Goal: Check status

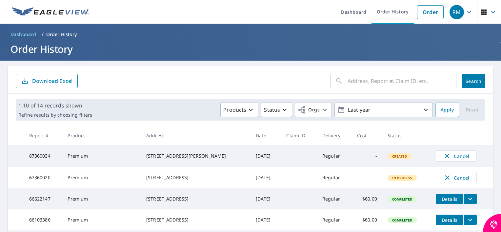
scroll to position [93, 0]
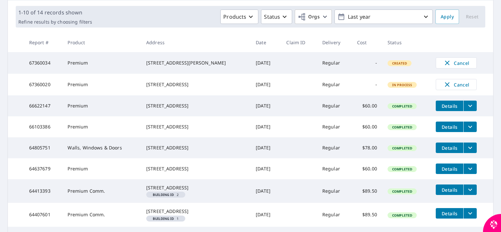
click at [294, 91] on td at bounding box center [299, 85] width 36 height 22
click at [281, 67] on td at bounding box center [299, 63] width 36 height 22
click at [392, 66] on span "Created" at bounding box center [399, 63] width 23 height 5
click at [191, 85] on div "[STREET_ADDRESS]" at bounding box center [195, 84] width 99 height 7
click at [174, 66] on div "[STREET_ADDRESS][PERSON_NAME]" at bounding box center [195, 63] width 99 height 7
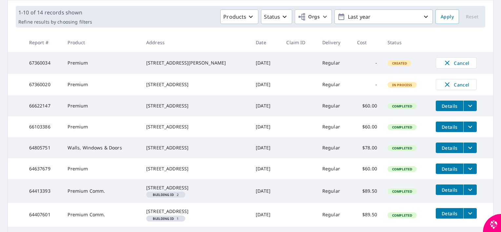
click at [392, 87] on span "In Process" at bounding box center [402, 85] width 28 height 5
click at [250, 86] on td "[DATE]" at bounding box center [265, 85] width 30 height 22
click at [180, 88] on div "[STREET_ADDRESS]" at bounding box center [195, 84] width 99 height 7
click at [87, 84] on td "Premium" at bounding box center [101, 85] width 78 height 22
click at [44, 89] on td "67360020" at bounding box center [43, 85] width 39 height 22
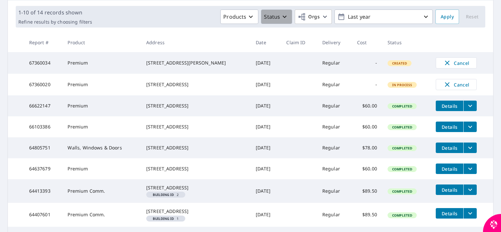
click at [272, 16] on p "Status" at bounding box center [272, 17] width 16 height 8
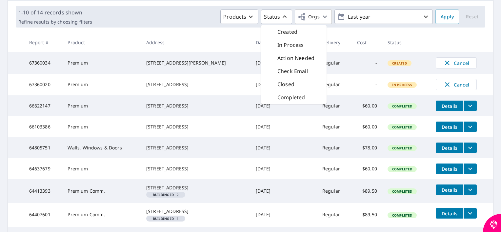
click at [155, 10] on div "Products Status Created In Process Action Needed Check Email Closed Completed O…" at bounding box center [264, 17] width 338 height 14
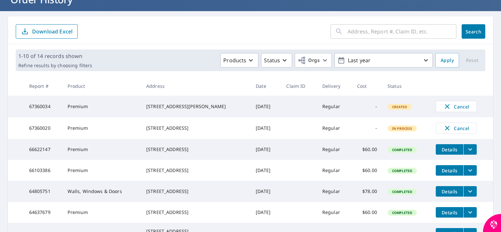
scroll to position [45, 0]
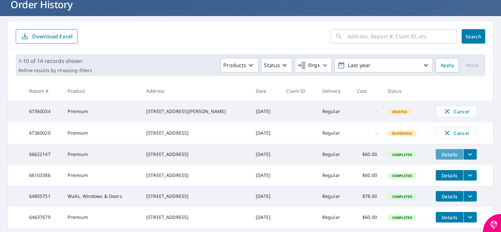
click at [440, 158] on span "Details" at bounding box center [449, 154] width 20 height 6
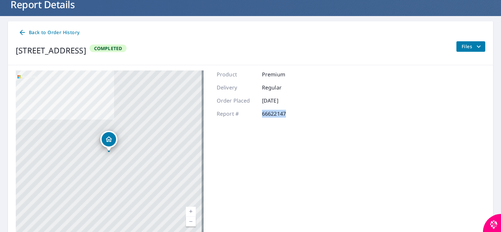
drag, startPoint x: 440, startPoint y: 158, endPoint x: 254, endPoint y: 163, distance: 186.2
click at [254, 163] on div "[STREET_ADDRESS] Aerial Road A standard road map Aerial A detailed look from ab…" at bounding box center [250, 152] width 485 height 174
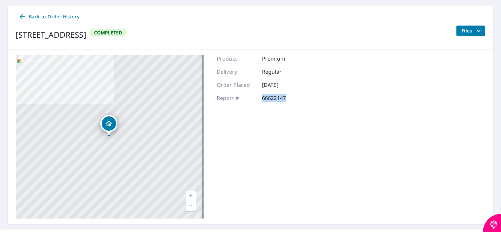
scroll to position [73, 0]
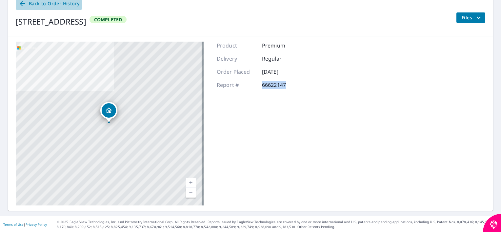
click at [66, 1] on span "Back to Order History" at bounding box center [48, 4] width 61 height 8
